Goal: Information Seeking & Learning: Learn about a topic

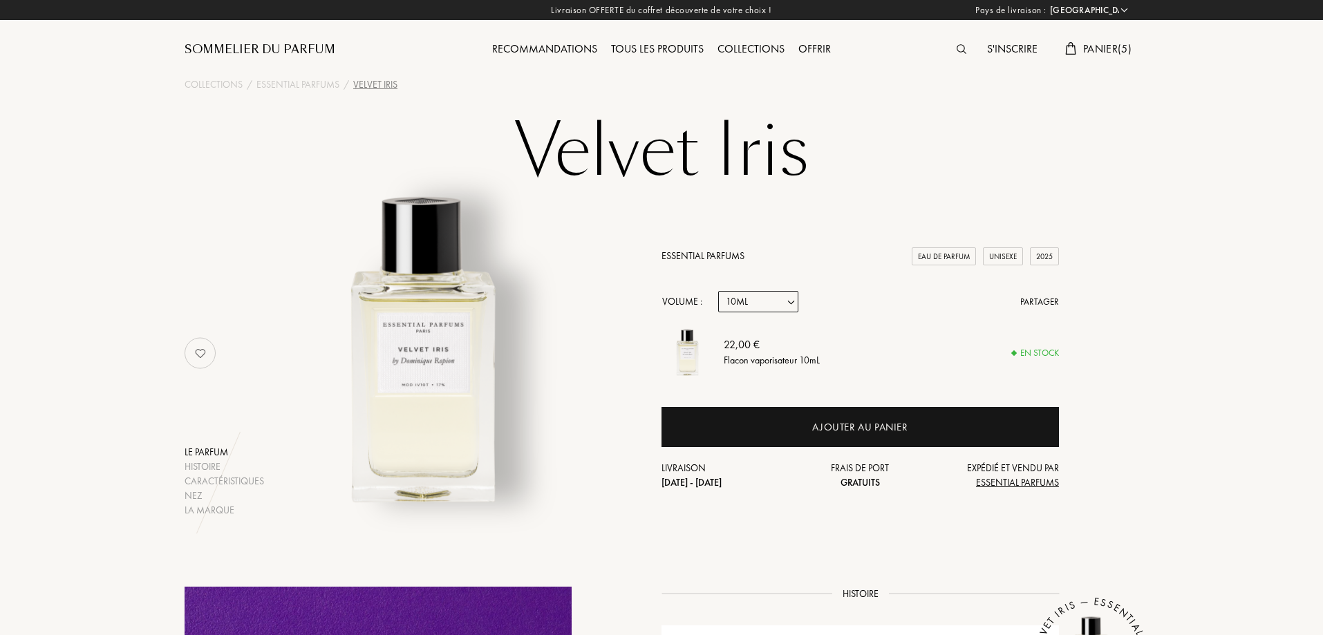
select select "FR"
select select "1"
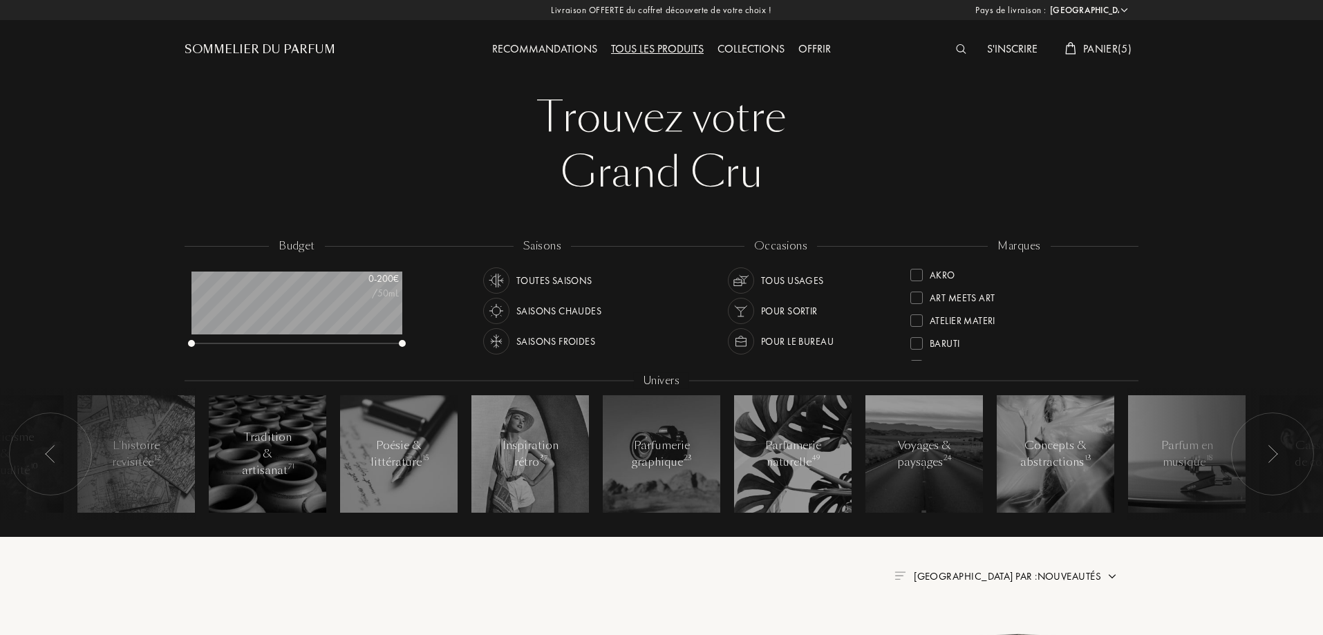
select select "FR"
click at [753, 50] on div "Collections" at bounding box center [750, 50] width 81 height 18
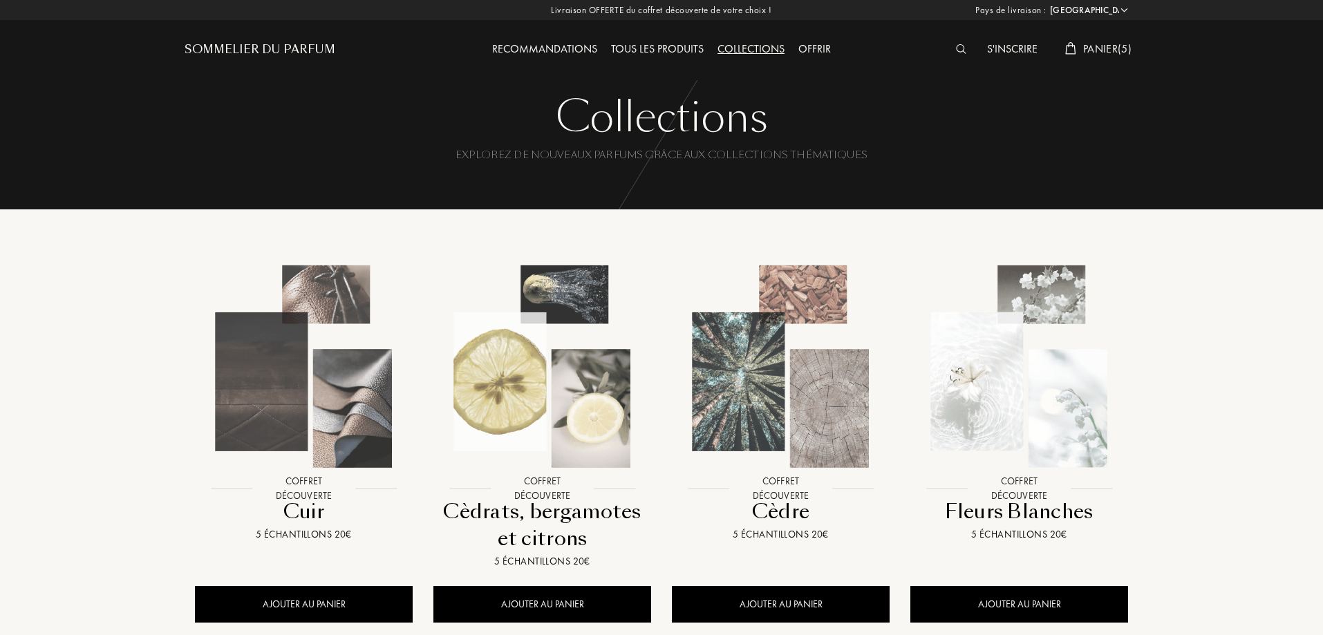
select select "FR"
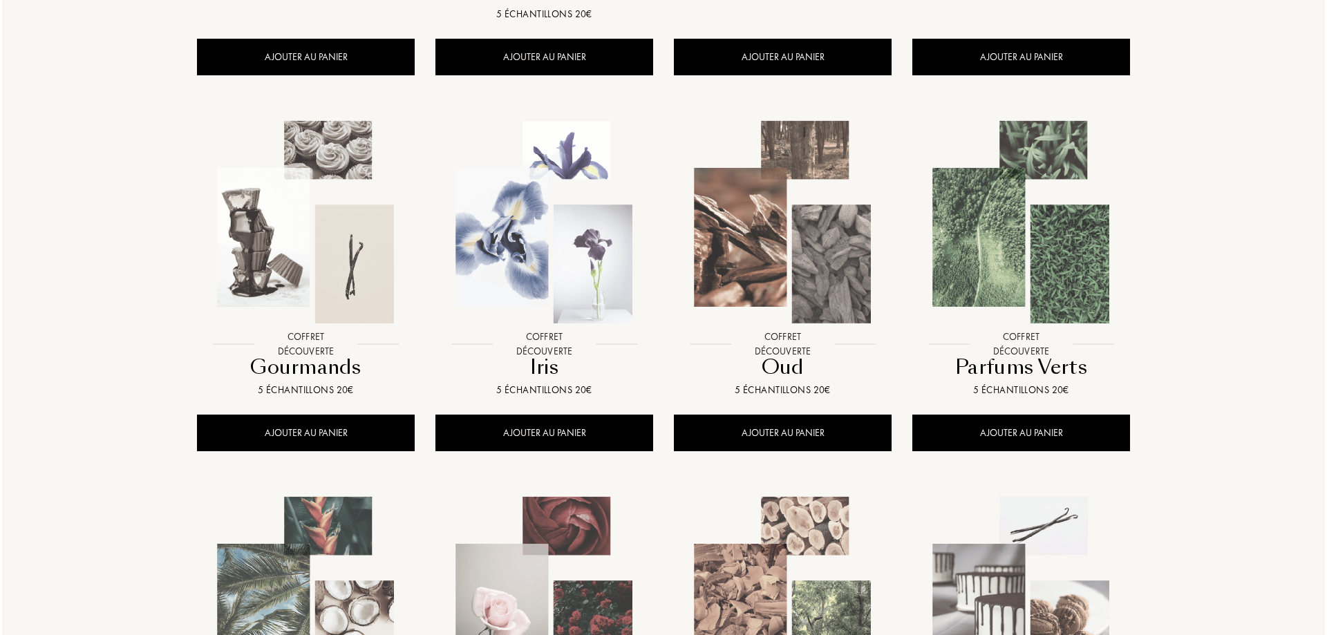
scroll to position [553, 0]
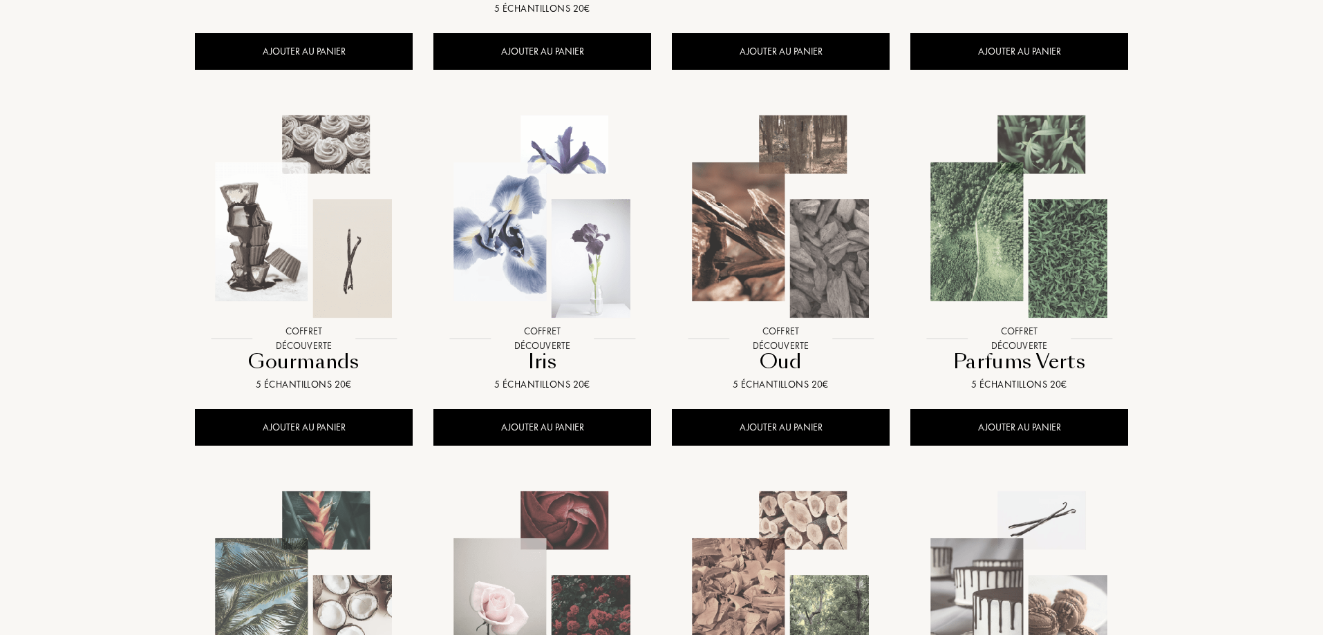
drag, startPoint x: 291, startPoint y: 364, endPoint x: 287, endPoint y: 386, distance: 21.8
drag, startPoint x: 287, startPoint y: 386, endPoint x: 135, endPoint y: 384, distance: 152.0
click at [136, 388] on div "Collections Explorez de nouveaux parfums grâce aux collections thématiques Coll…" at bounding box center [661, 334] width 1323 height 1774
click at [288, 260] on img at bounding box center [303, 216] width 215 height 215
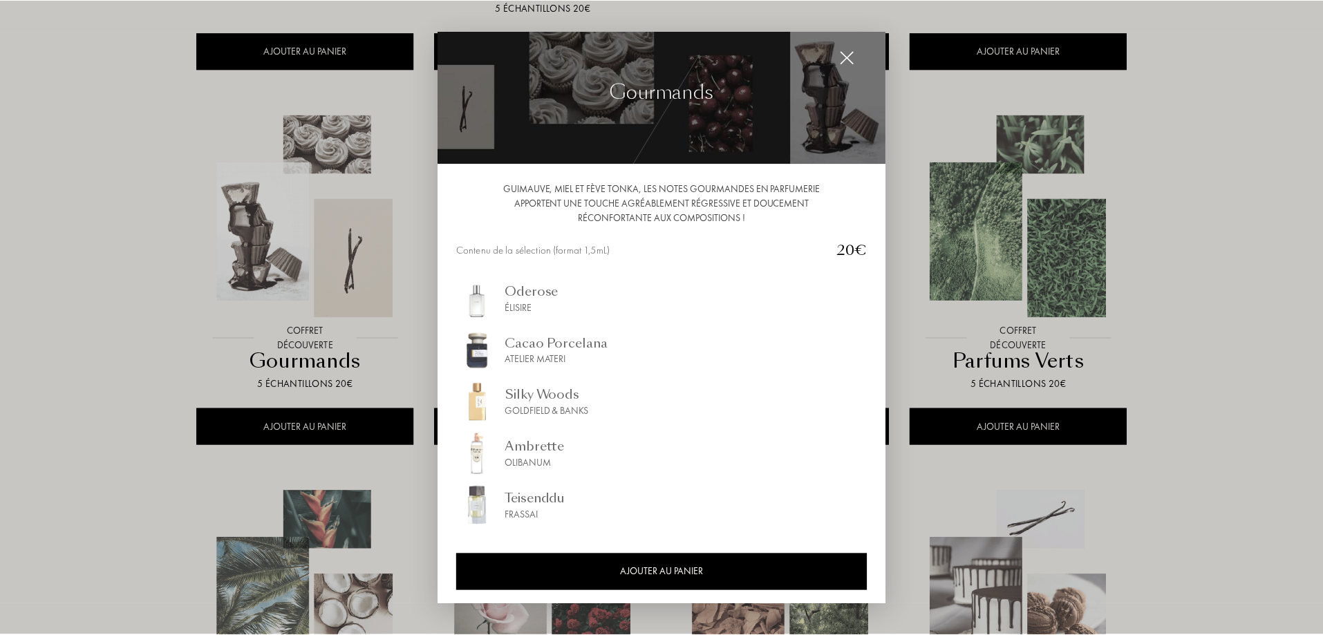
scroll to position [15, 0]
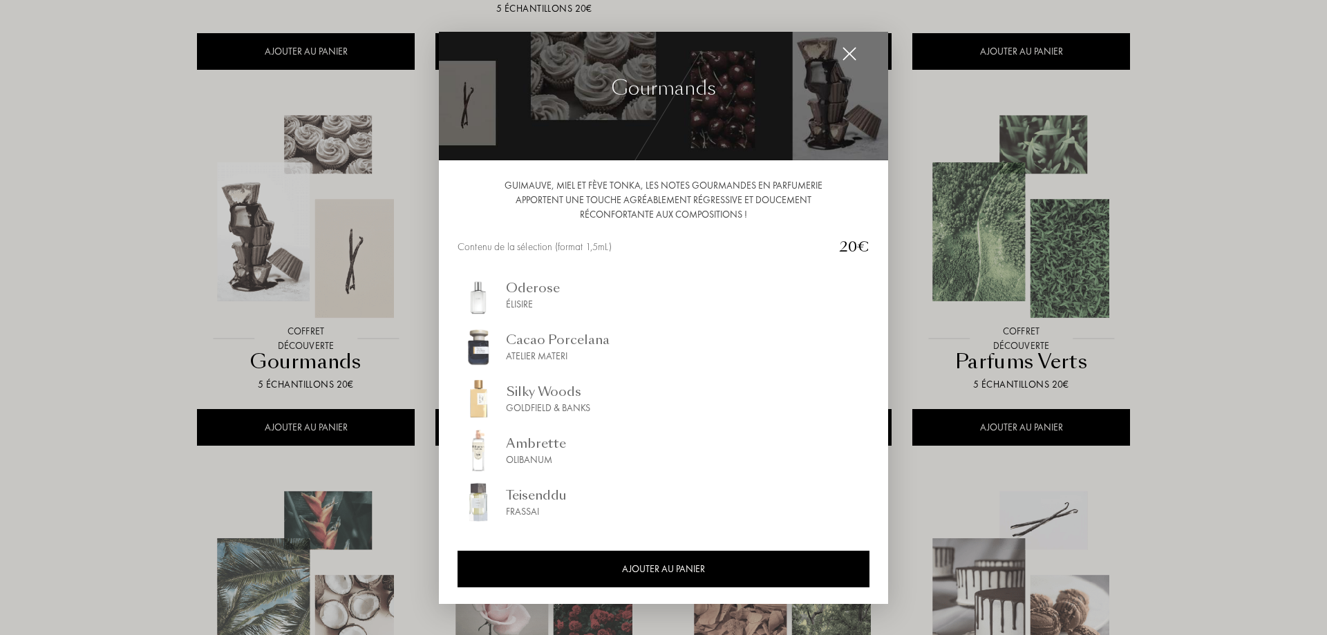
click at [66, 332] on div at bounding box center [663, 317] width 1327 height 635
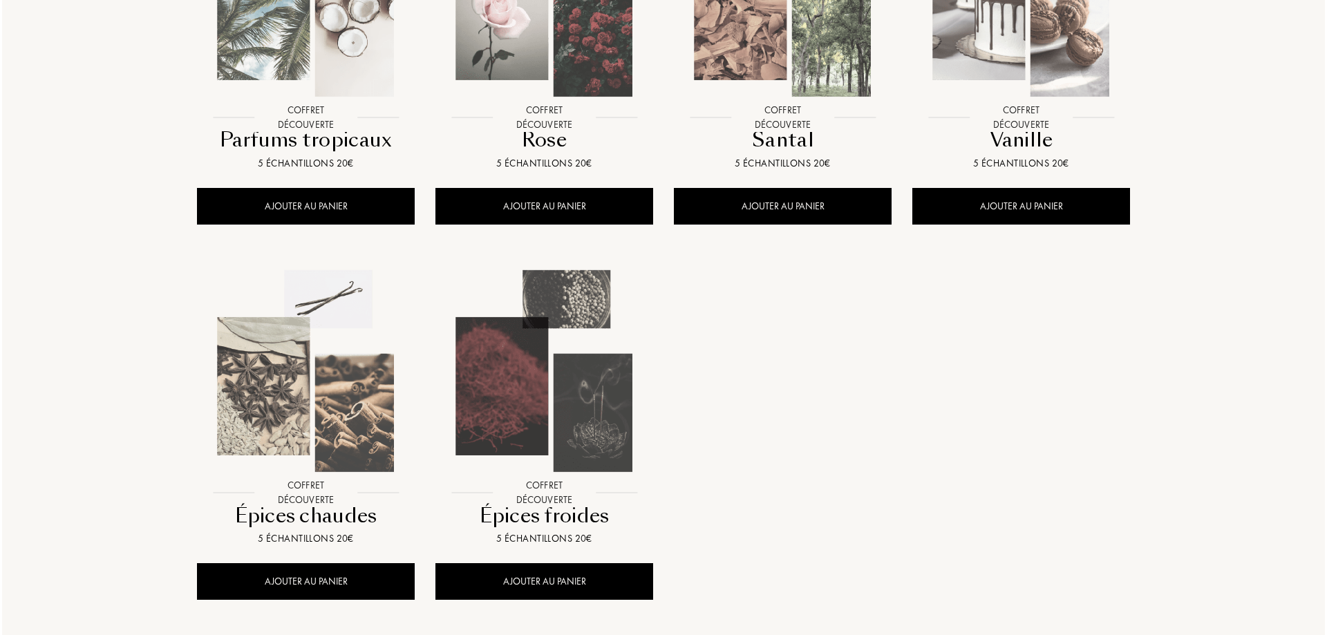
scroll to position [1244, 0]
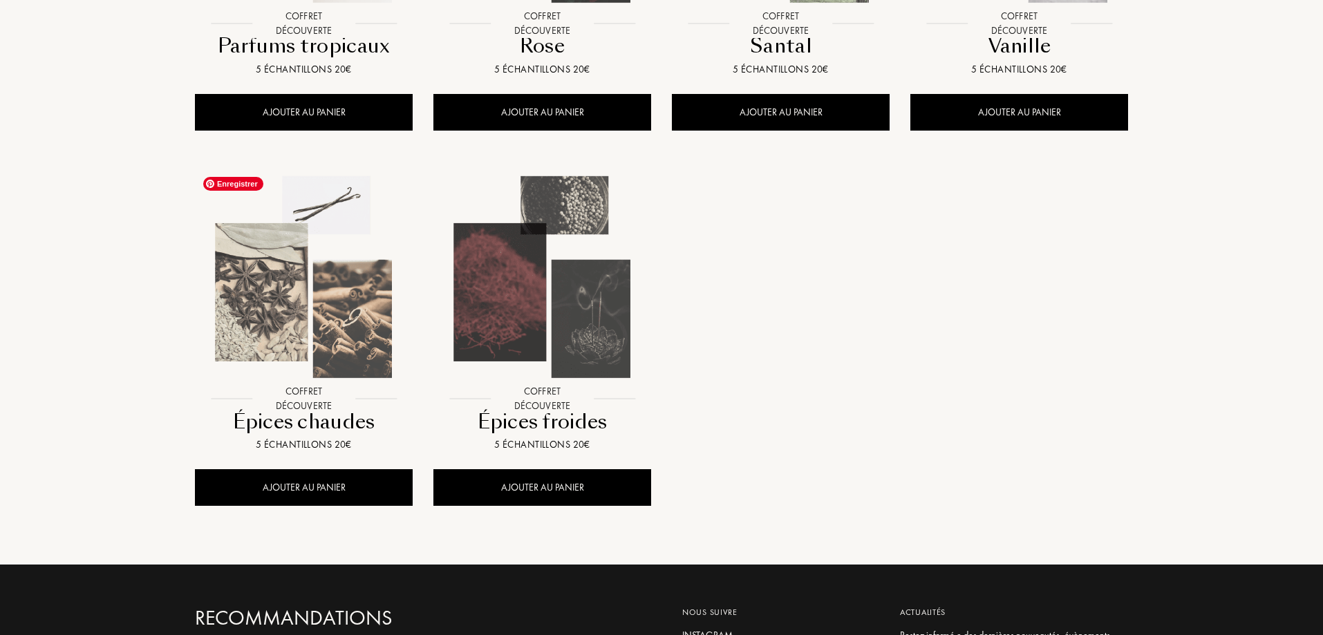
click at [296, 300] on img at bounding box center [303, 277] width 215 height 215
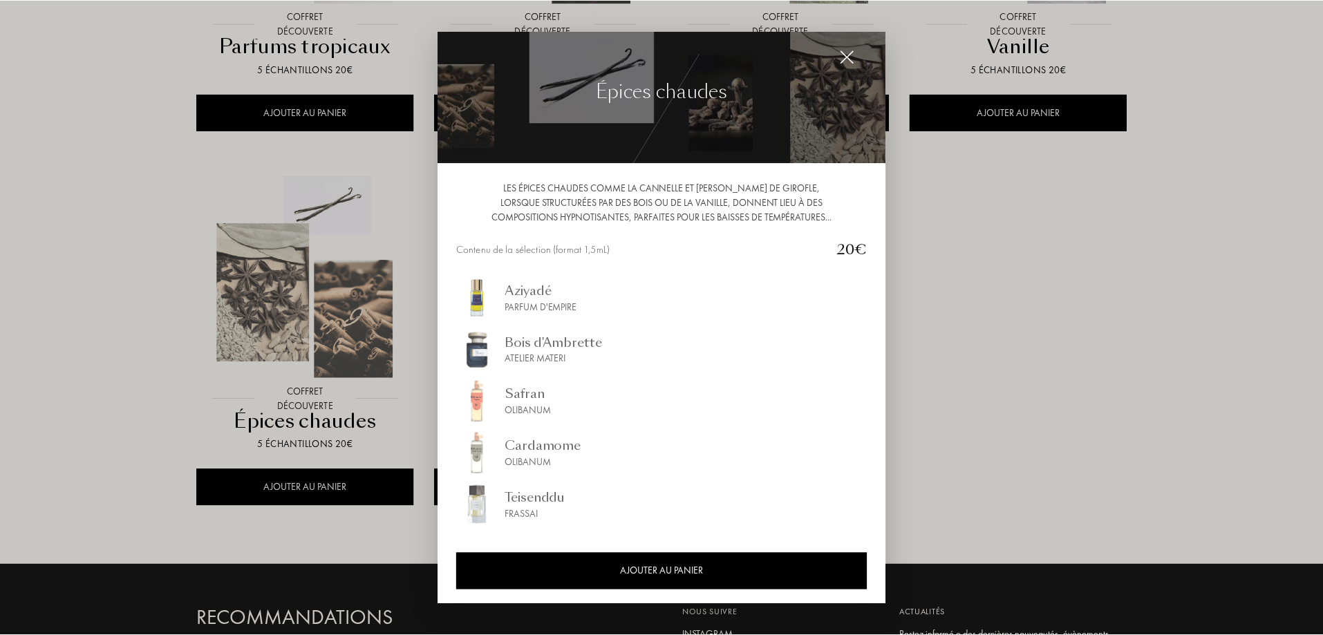
scroll to position [15, 0]
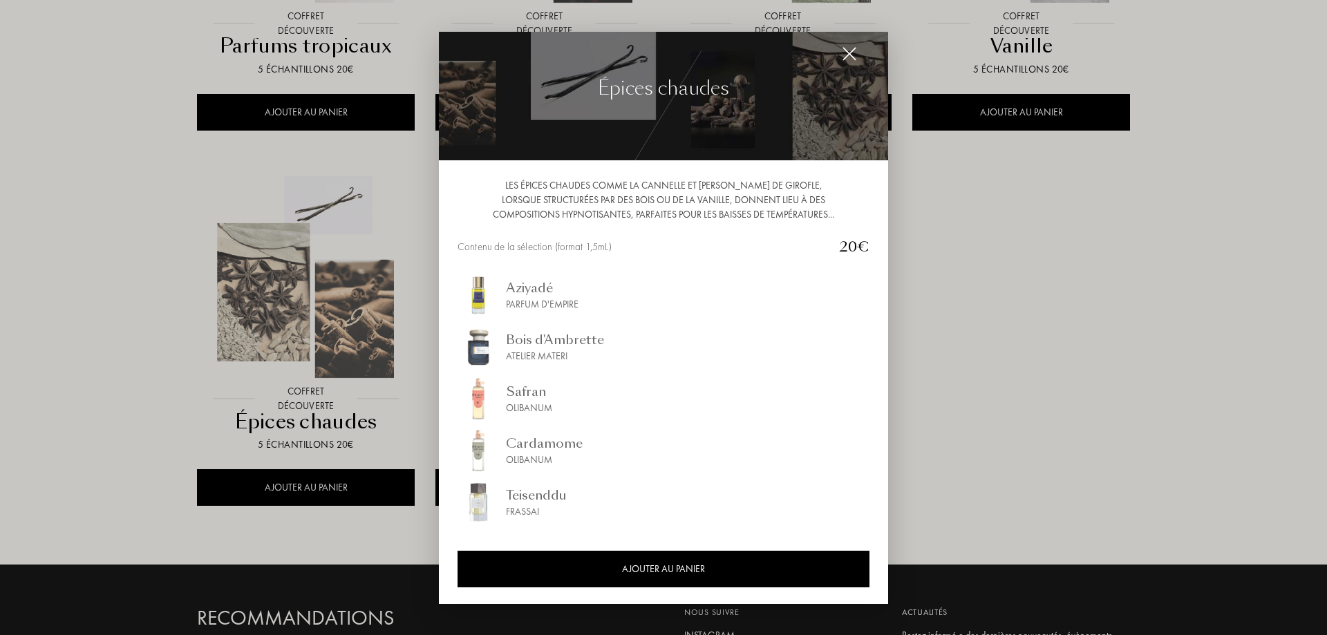
click at [1169, 424] on div at bounding box center [663, 317] width 1327 height 635
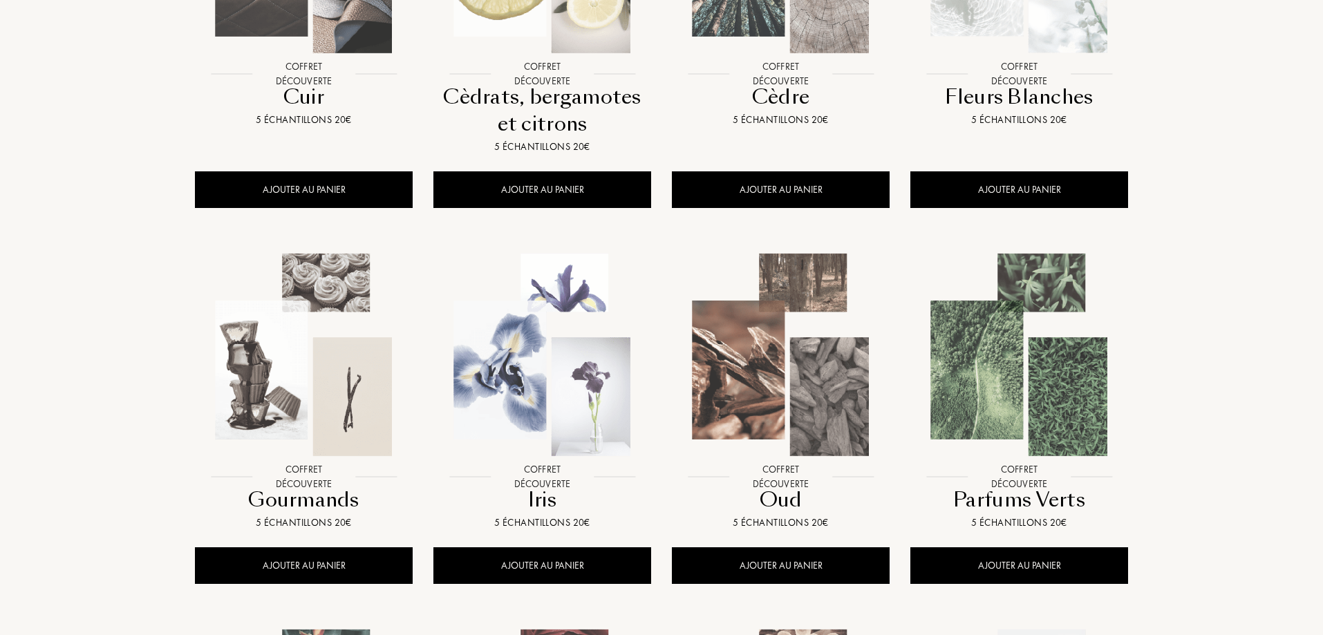
scroll to position [0, 0]
